Goal: Transaction & Acquisition: Purchase product/service

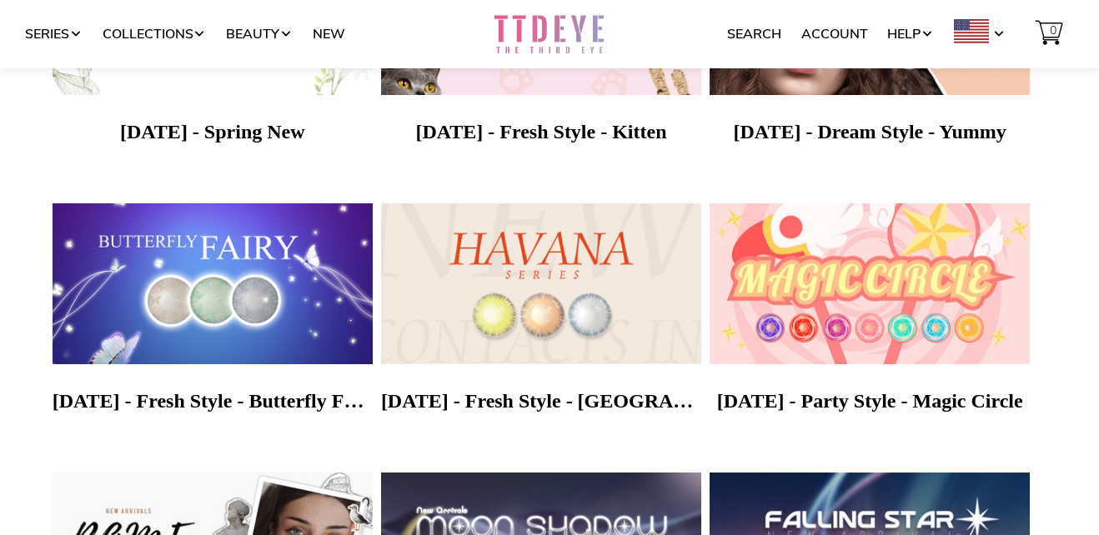
scroll to position [334, 0]
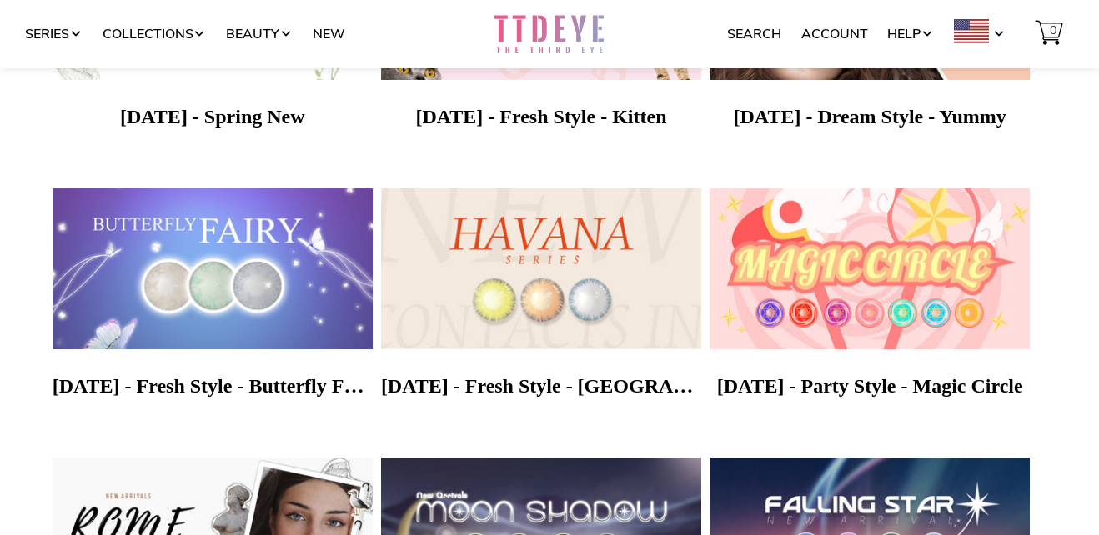
click at [188, 262] on img at bounding box center [212, 269] width 336 height 168
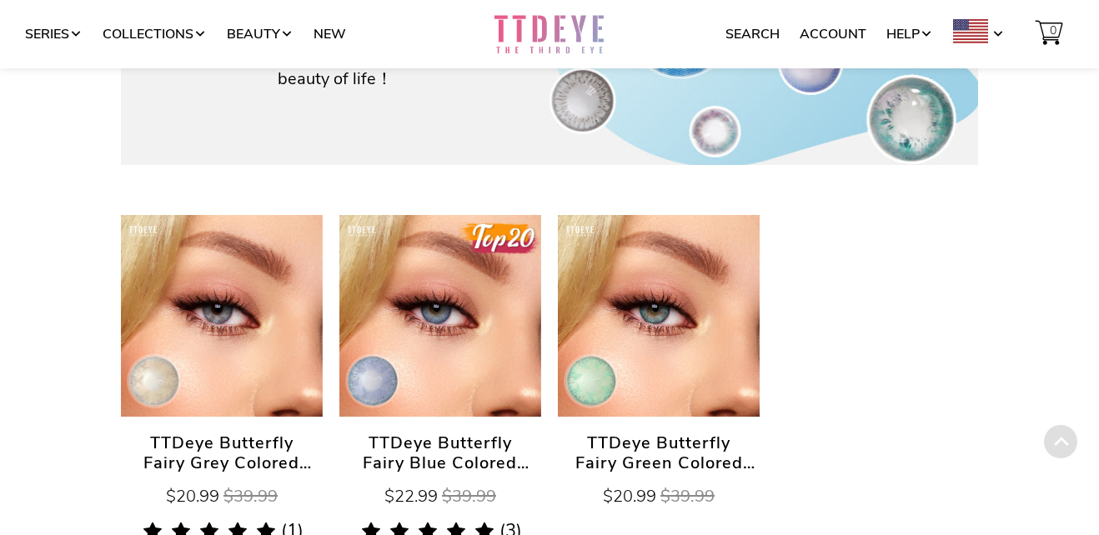
scroll to position [417, 0]
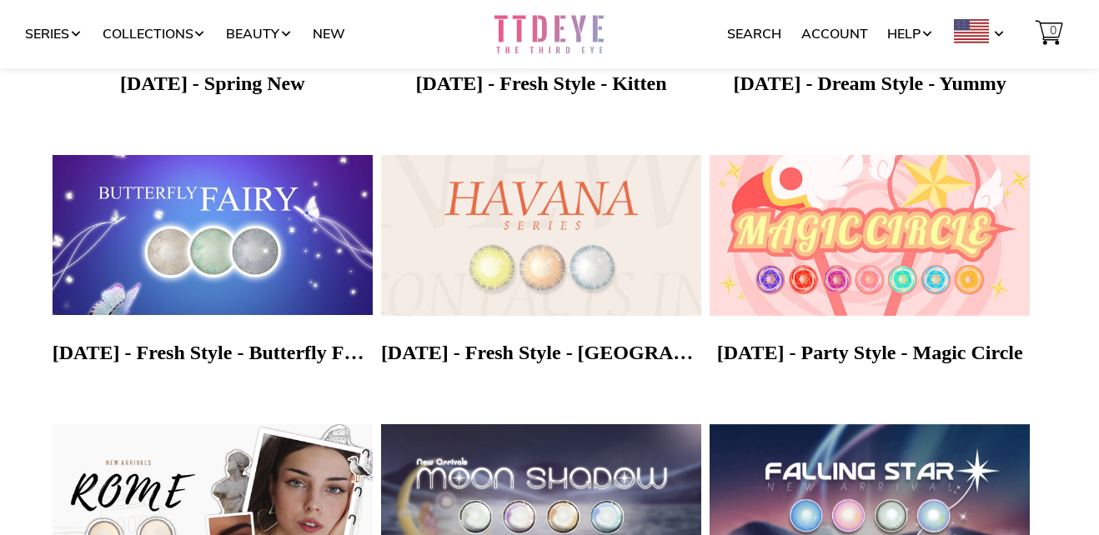
scroll to position [334, 0]
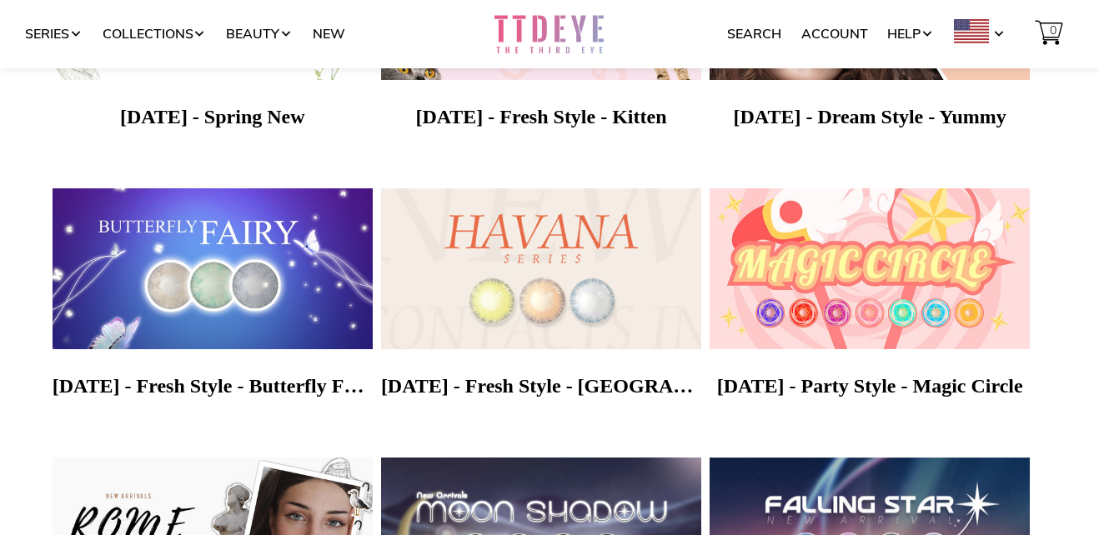
click at [552, 269] on img at bounding box center [541, 269] width 336 height 168
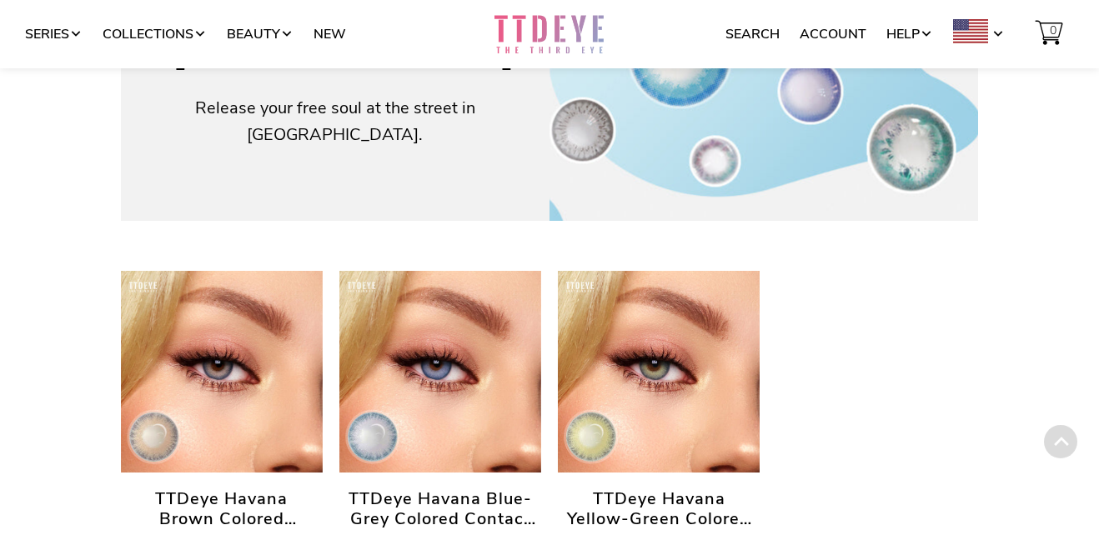
scroll to position [417, 0]
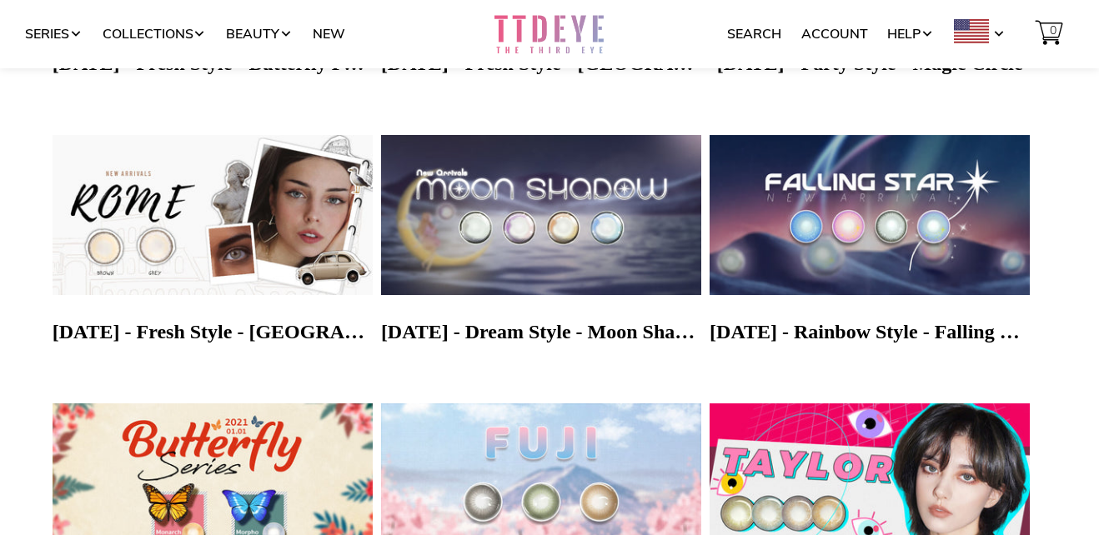
scroll to position [667, 0]
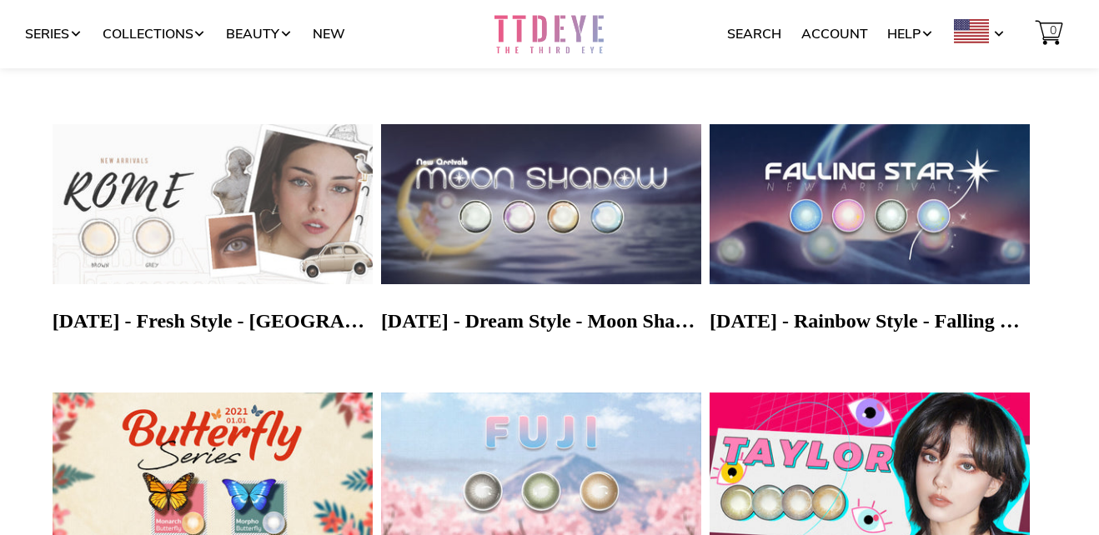
click at [175, 206] on img at bounding box center [212, 204] width 336 height 168
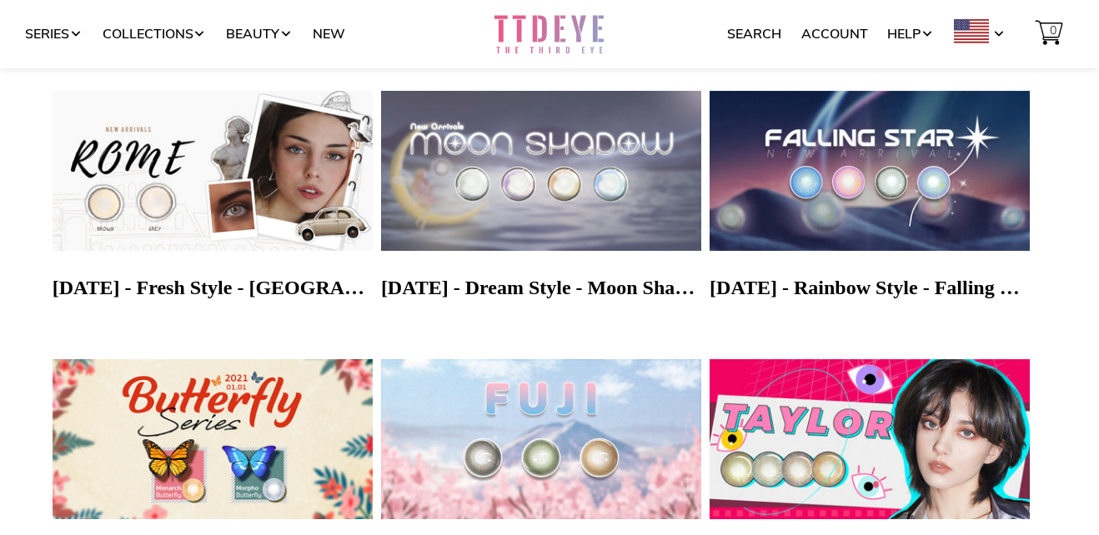
scroll to position [867, 0]
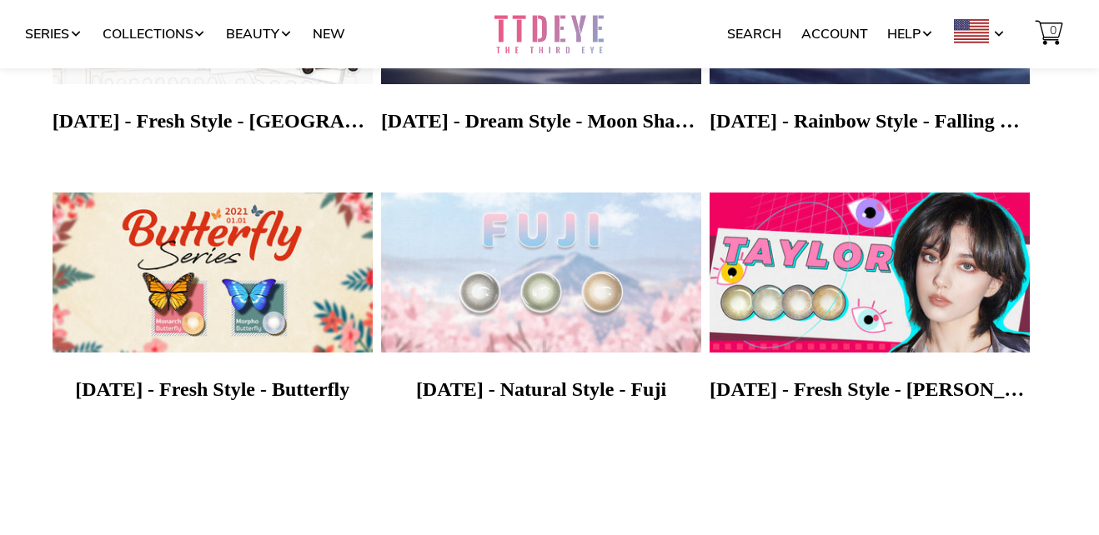
click at [580, 254] on img at bounding box center [541, 272] width 336 height 168
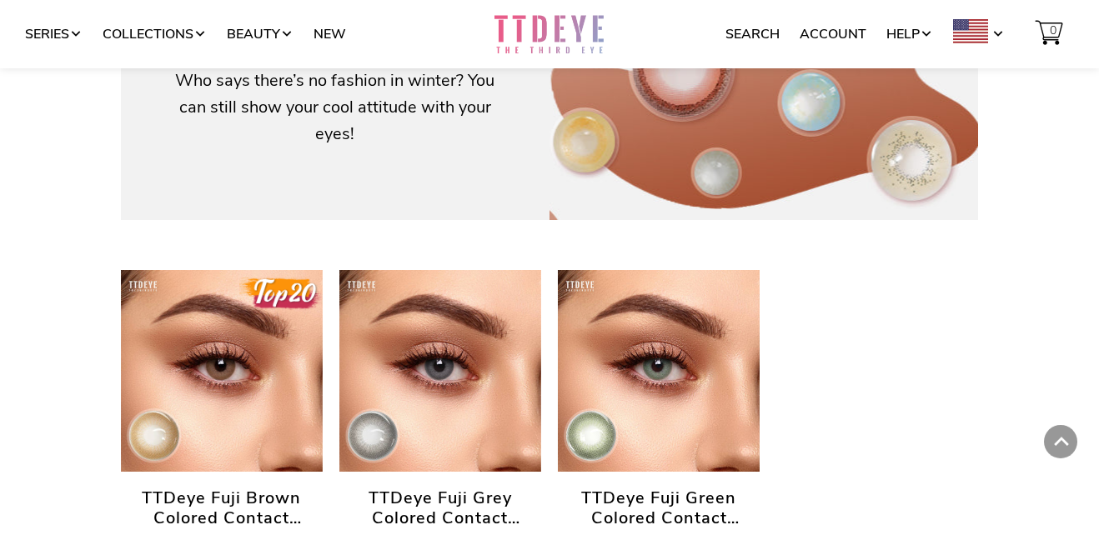
scroll to position [417, 0]
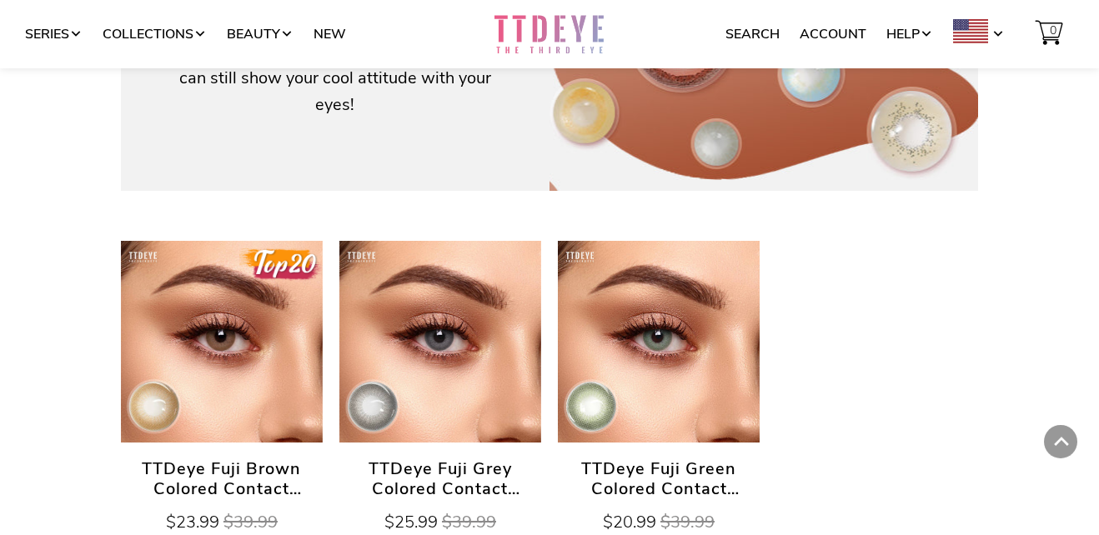
click at [684, 330] on link "TTDeye Fuji Green Colored Contact Lenses" at bounding box center [659, 342] width 202 height 202
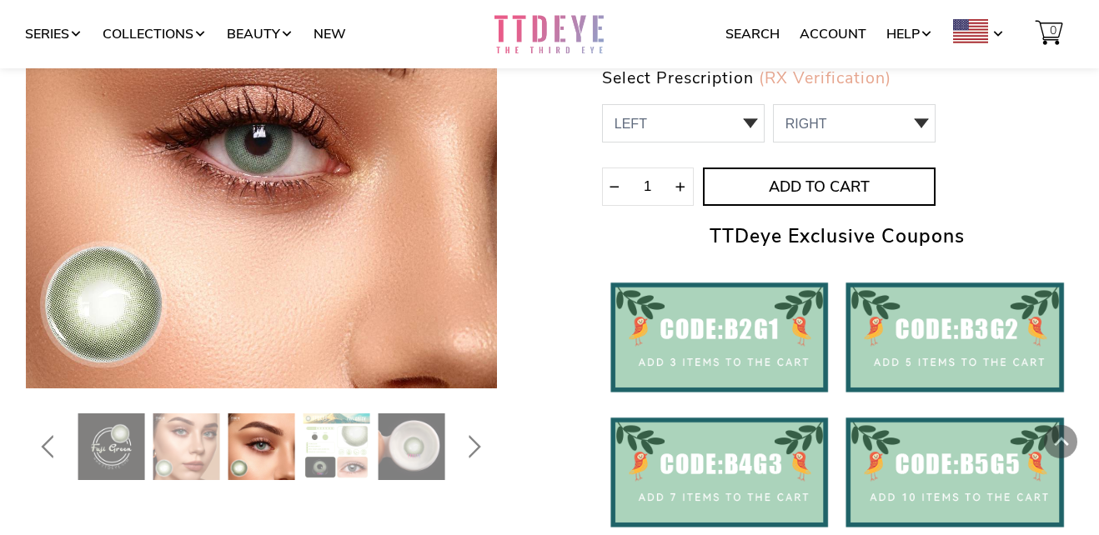
scroll to position [250, 0]
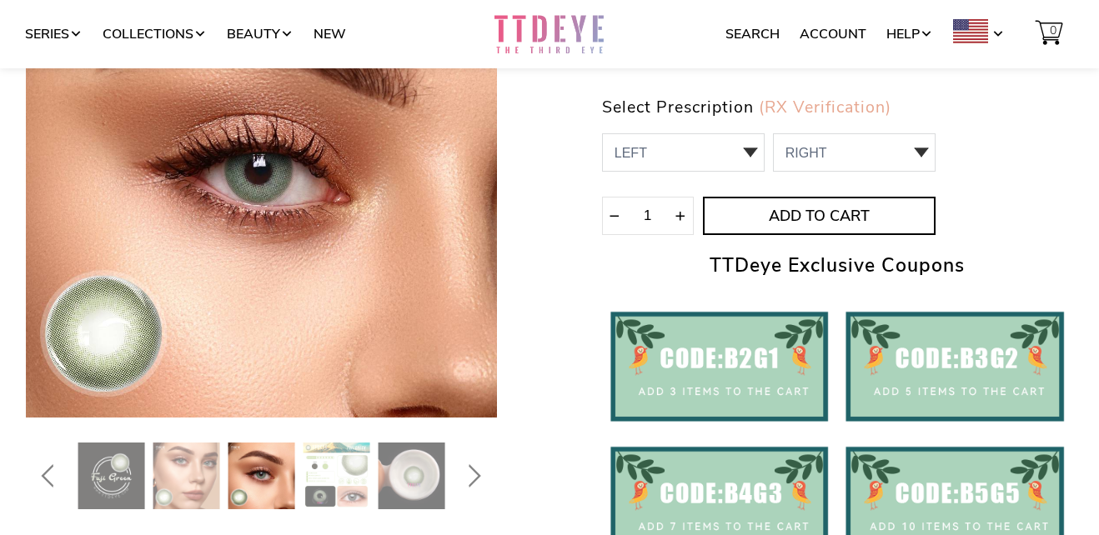
click at [256, 478] on img at bounding box center [261, 476] width 67 height 67
click at [331, 476] on img at bounding box center [337, 476] width 67 height 67
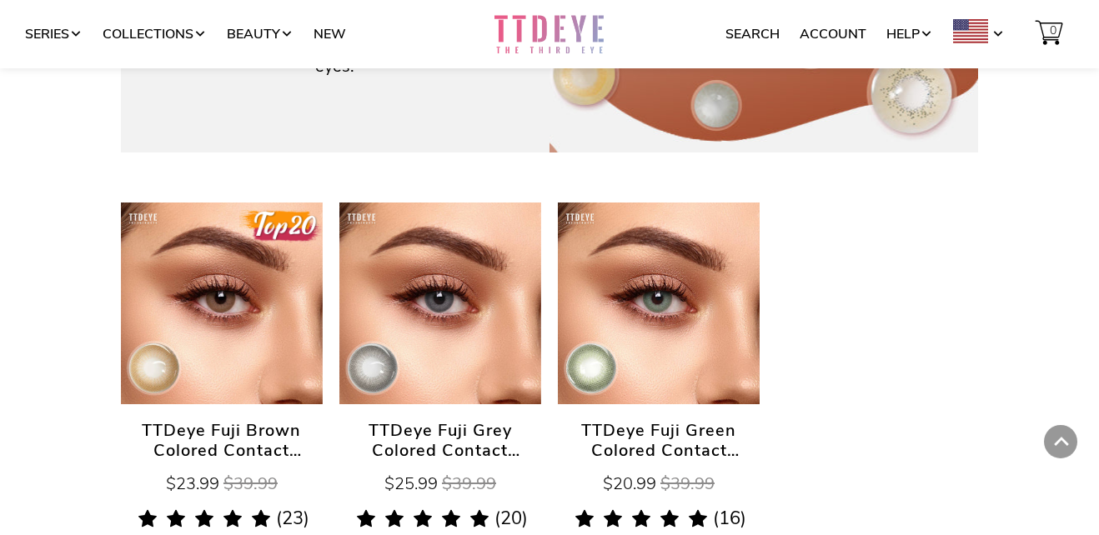
scroll to position [417, 0]
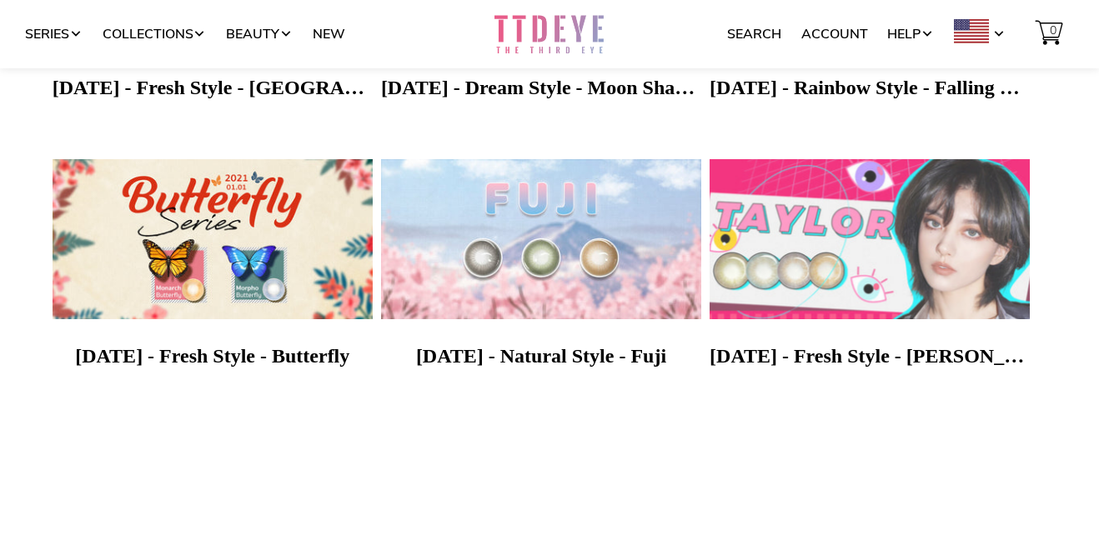
scroll to position [867, 0]
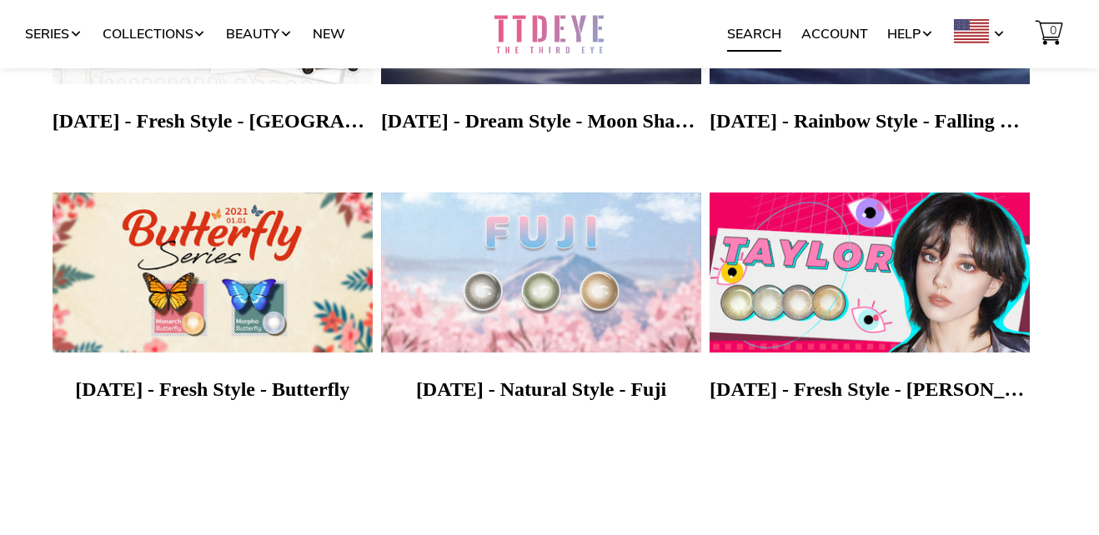
click at [742, 32] on link "Search" at bounding box center [754, 34] width 54 height 32
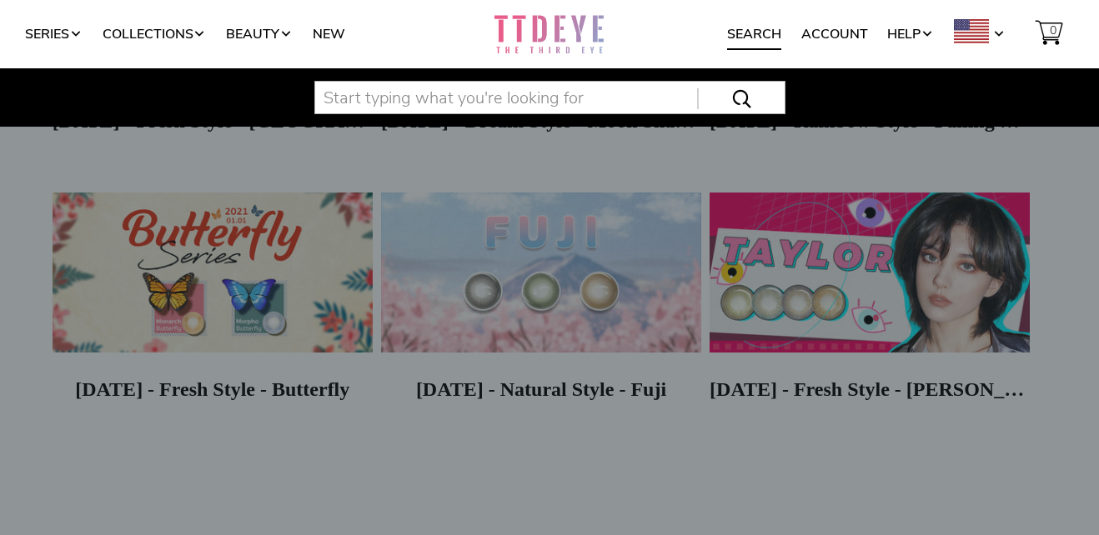
click at [610, 96] on input "text" at bounding box center [549, 97] width 471 height 33
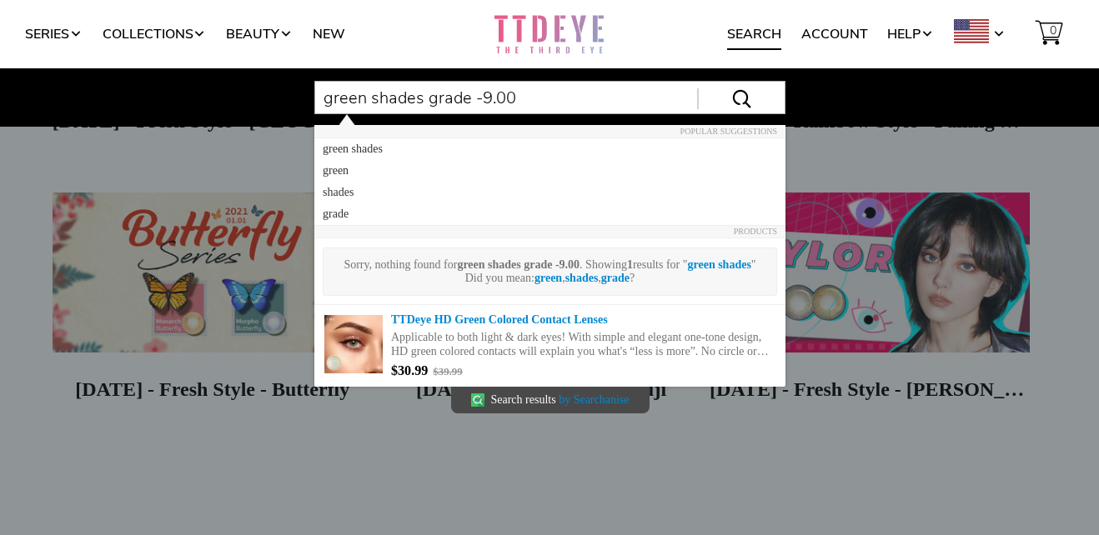
type input "green shades grade -9.00"
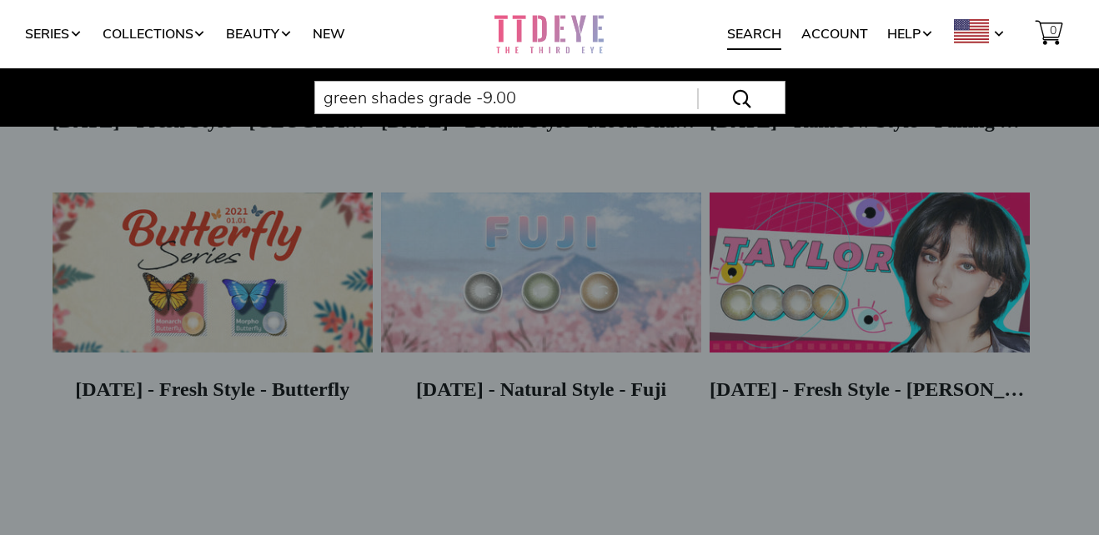
click at [738, 95] on span at bounding box center [726, 98] width 59 height 21
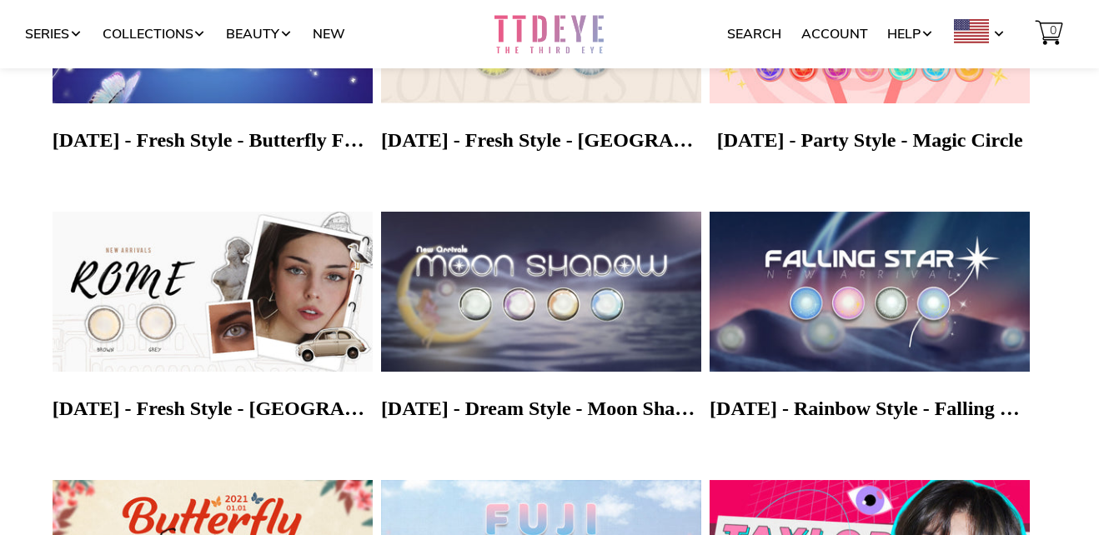
scroll to position [667, 0]
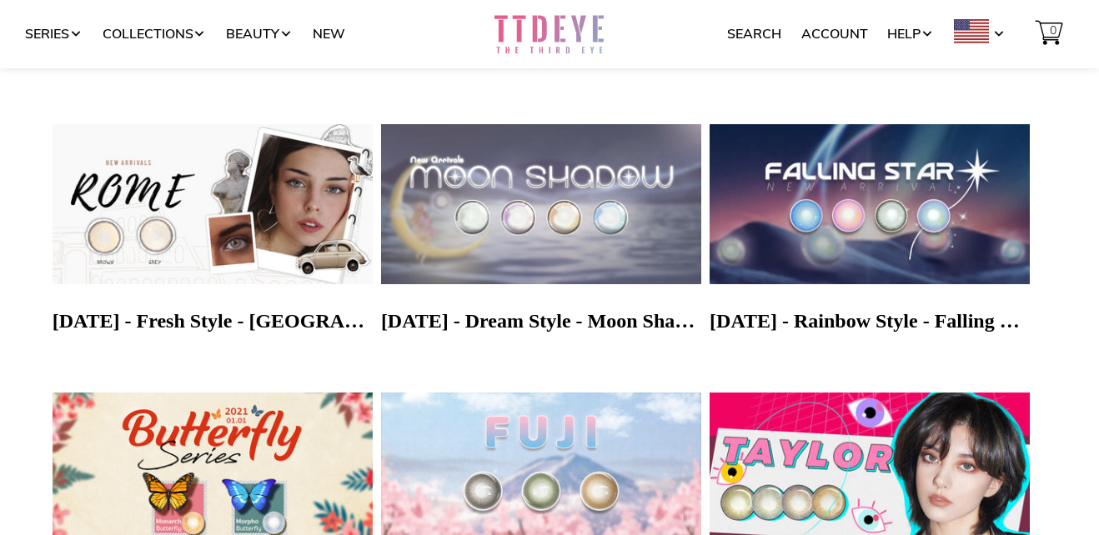
click at [521, 213] on img at bounding box center [541, 204] width 336 height 168
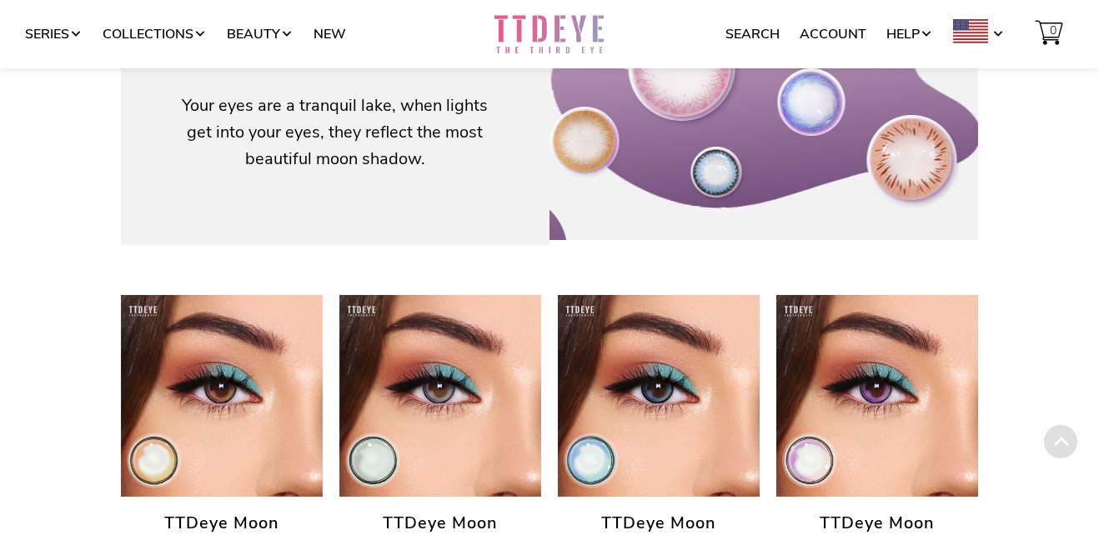
scroll to position [417, 0]
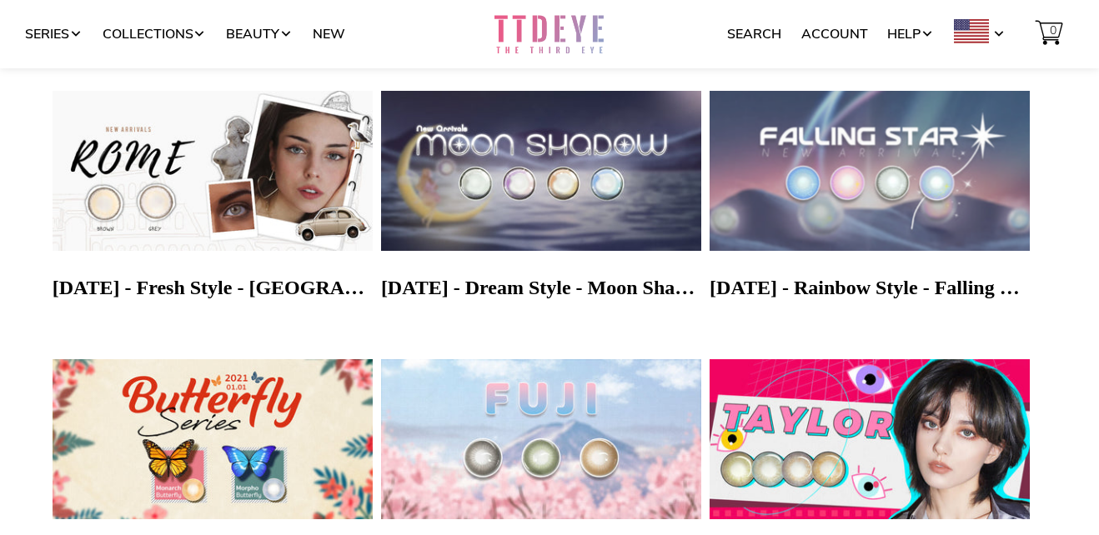
scroll to position [667, 0]
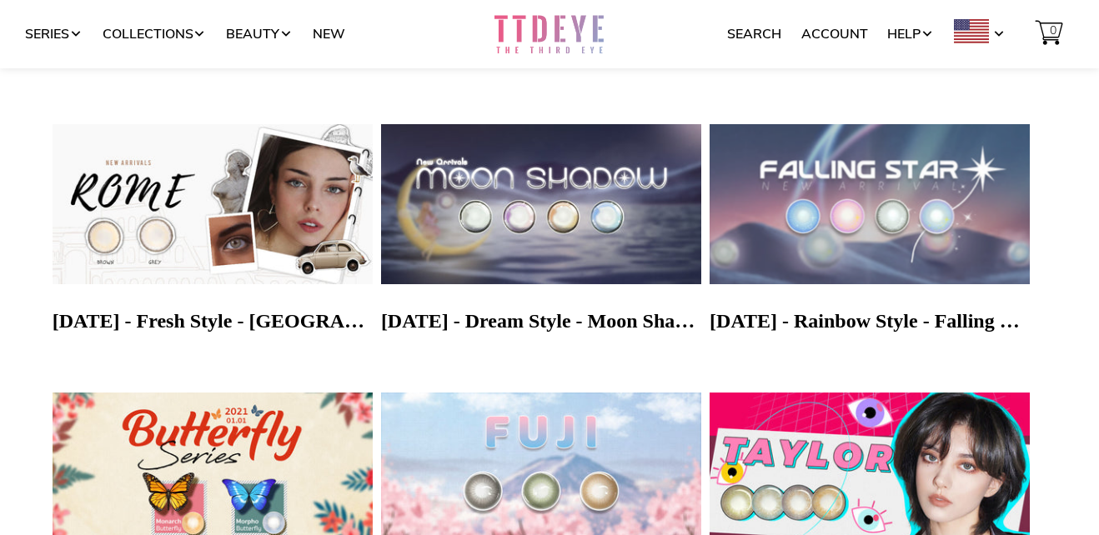
click at [866, 173] on img at bounding box center [869, 204] width 336 height 168
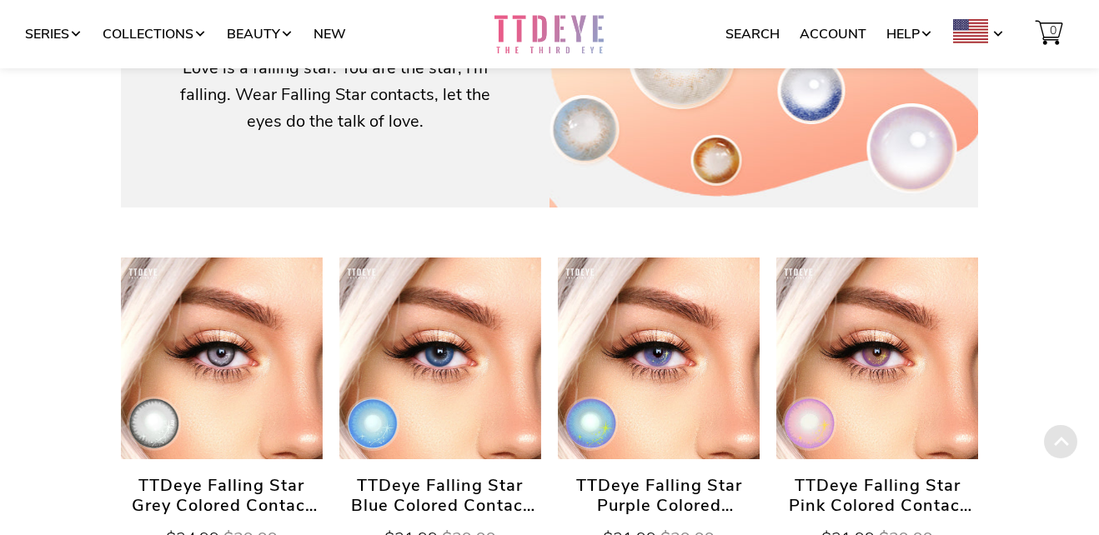
scroll to position [417, 0]
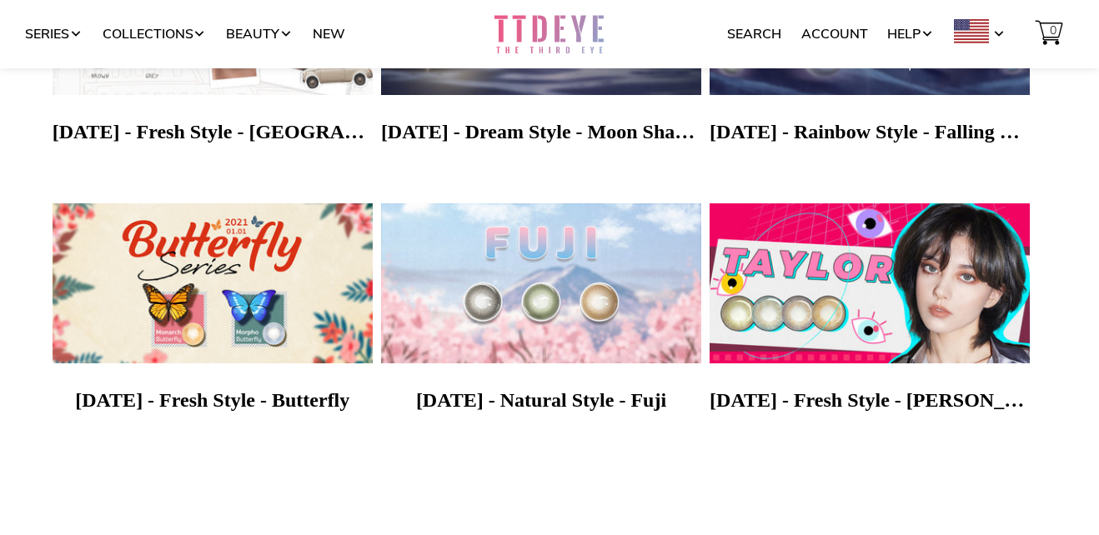
scroll to position [884, 0]
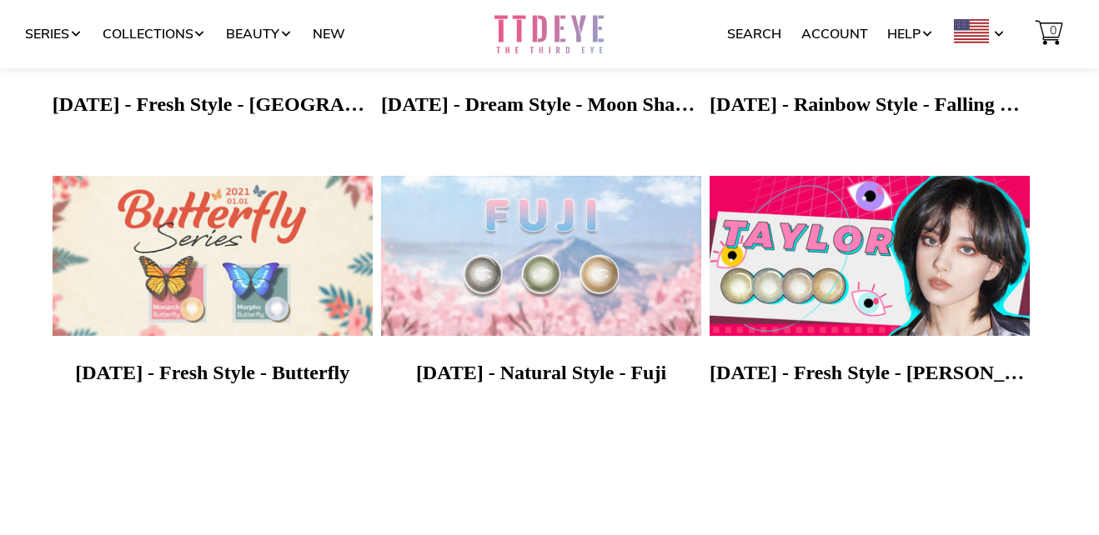
click at [234, 259] on img at bounding box center [212, 256] width 336 height 168
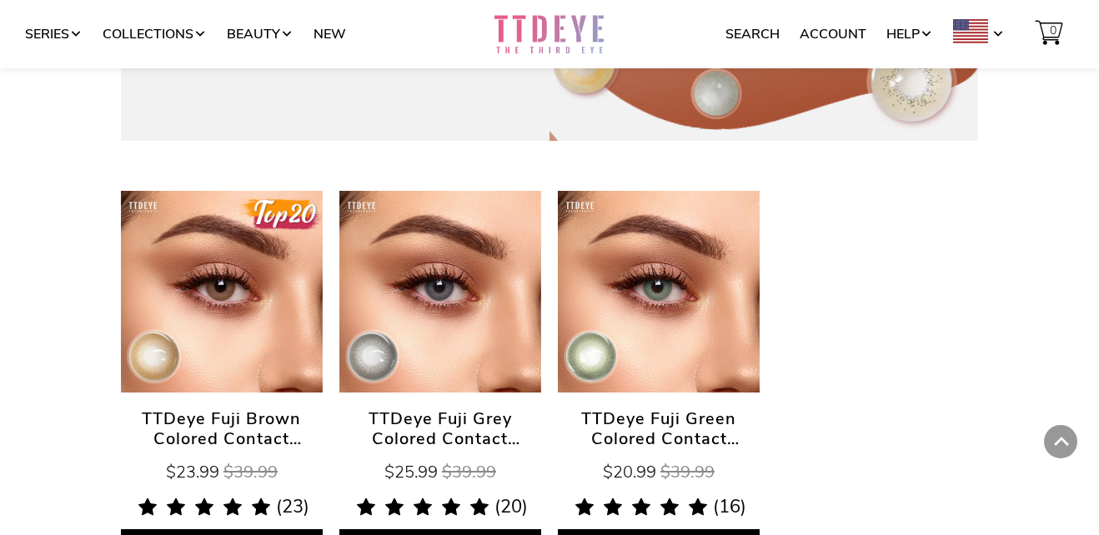
scroll to position [500, 0]
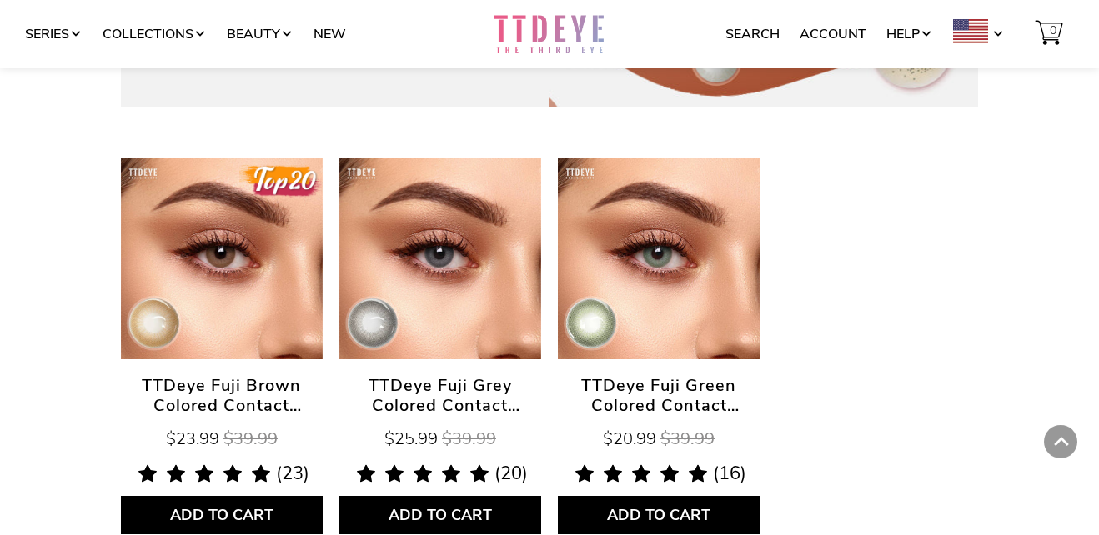
click at [680, 294] on link "TTDeye Fuji Green Colored Contact Lenses" at bounding box center [659, 259] width 202 height 202
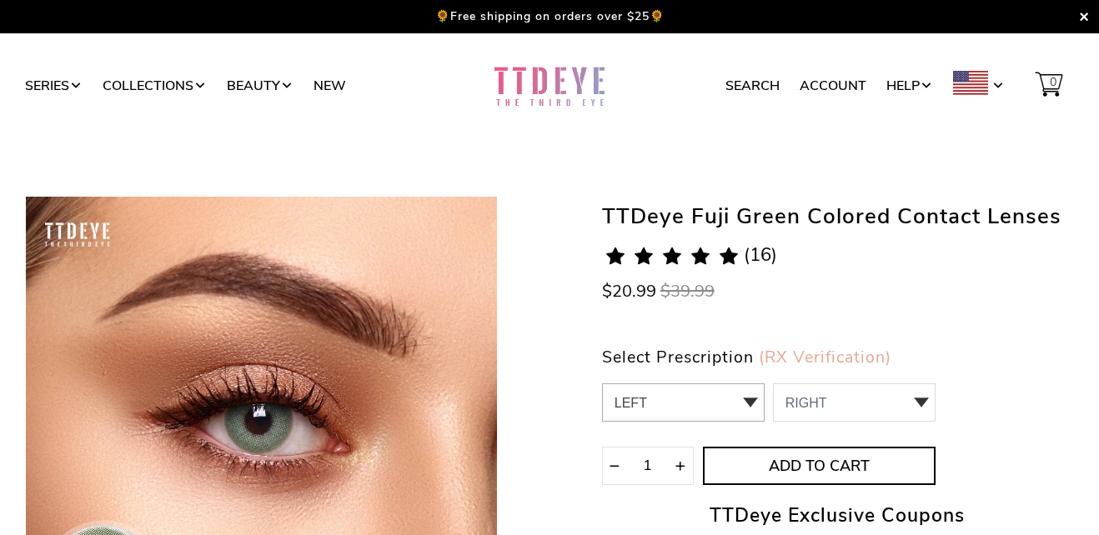
click at [746, 398] on select "LEFT 0.00 / Plano,-1.00,-1.25,-1.50,-1.75,-2.00,-2.25,-2.50,-2.75,-3.00,-3.25,-…" at bounding box center [683, 403] width 163 height 38
click at [921, 401] on select "RIGHT 0 0.00 / Plano 1 -1.00 2 -1.25 3 -1.50 4 -1.75 5 -2.00 6 -2.25 7 -2.50 8 …" at bounding box center [854, 403] width 163 height 38
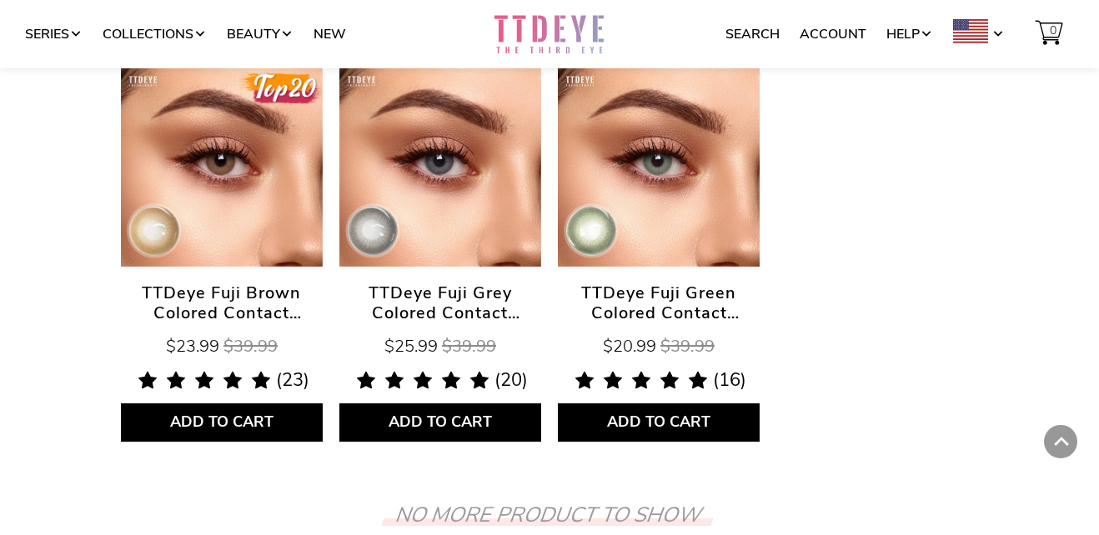
scroll to position [784, 0]
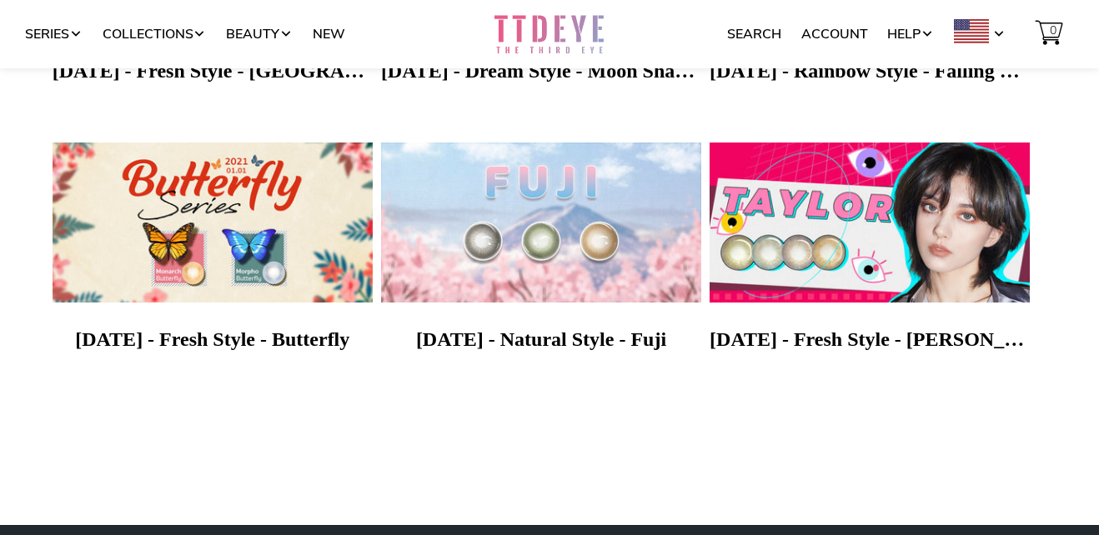
scroll to position [884, 0]
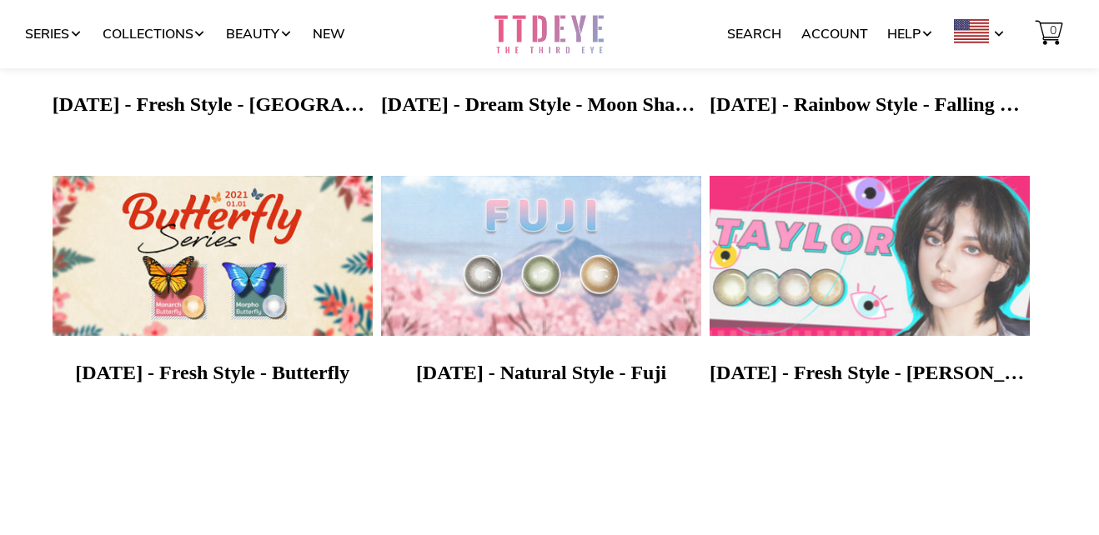
click at [776, 261] on img at bounding box center [869, 256] width 336 height 168
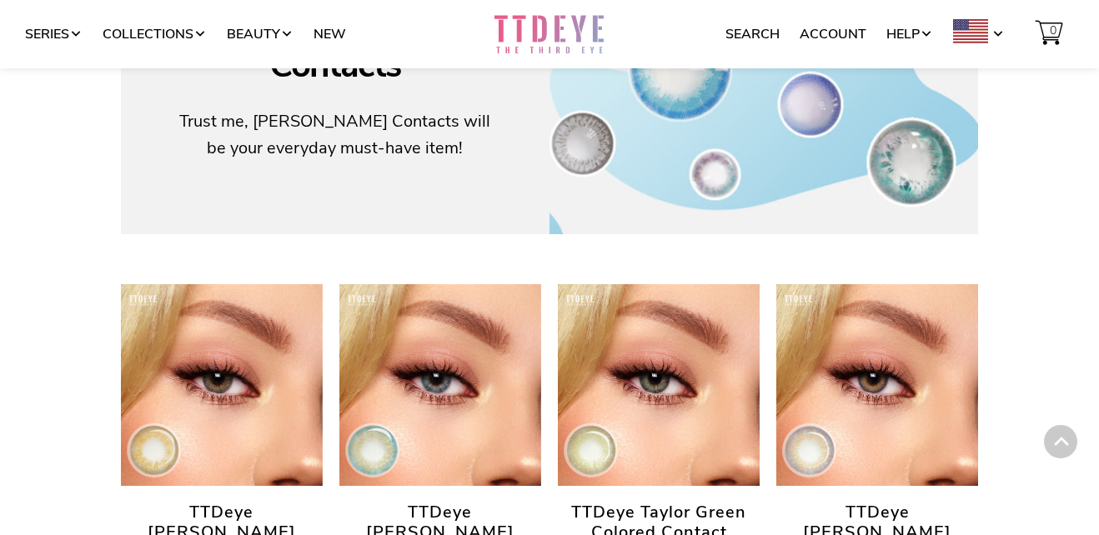
scroll to position [417, 0]
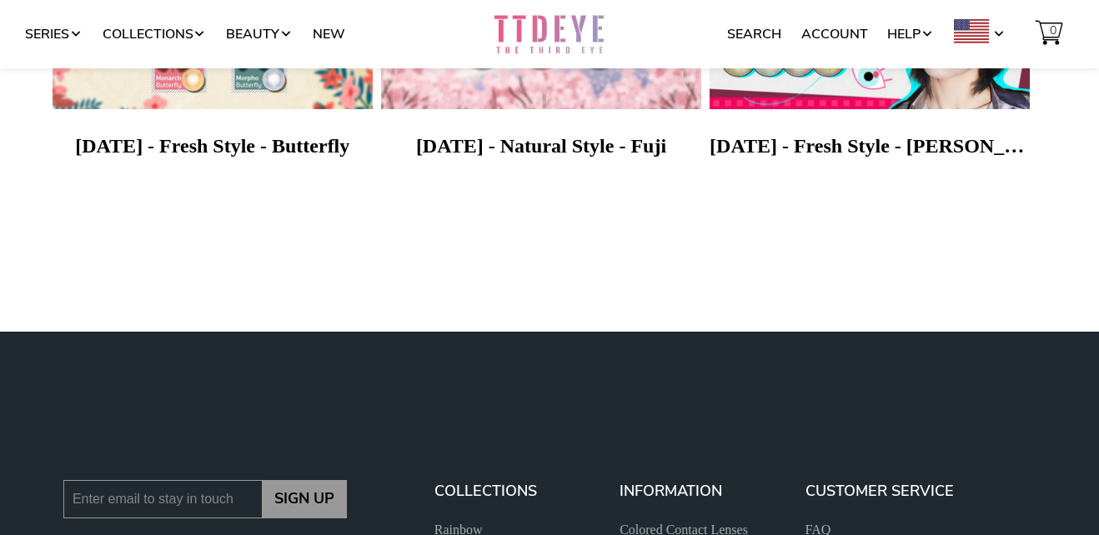
scroll to position [1134, 0]
